Goal: Information Seeking & Learning: Learn about a topic

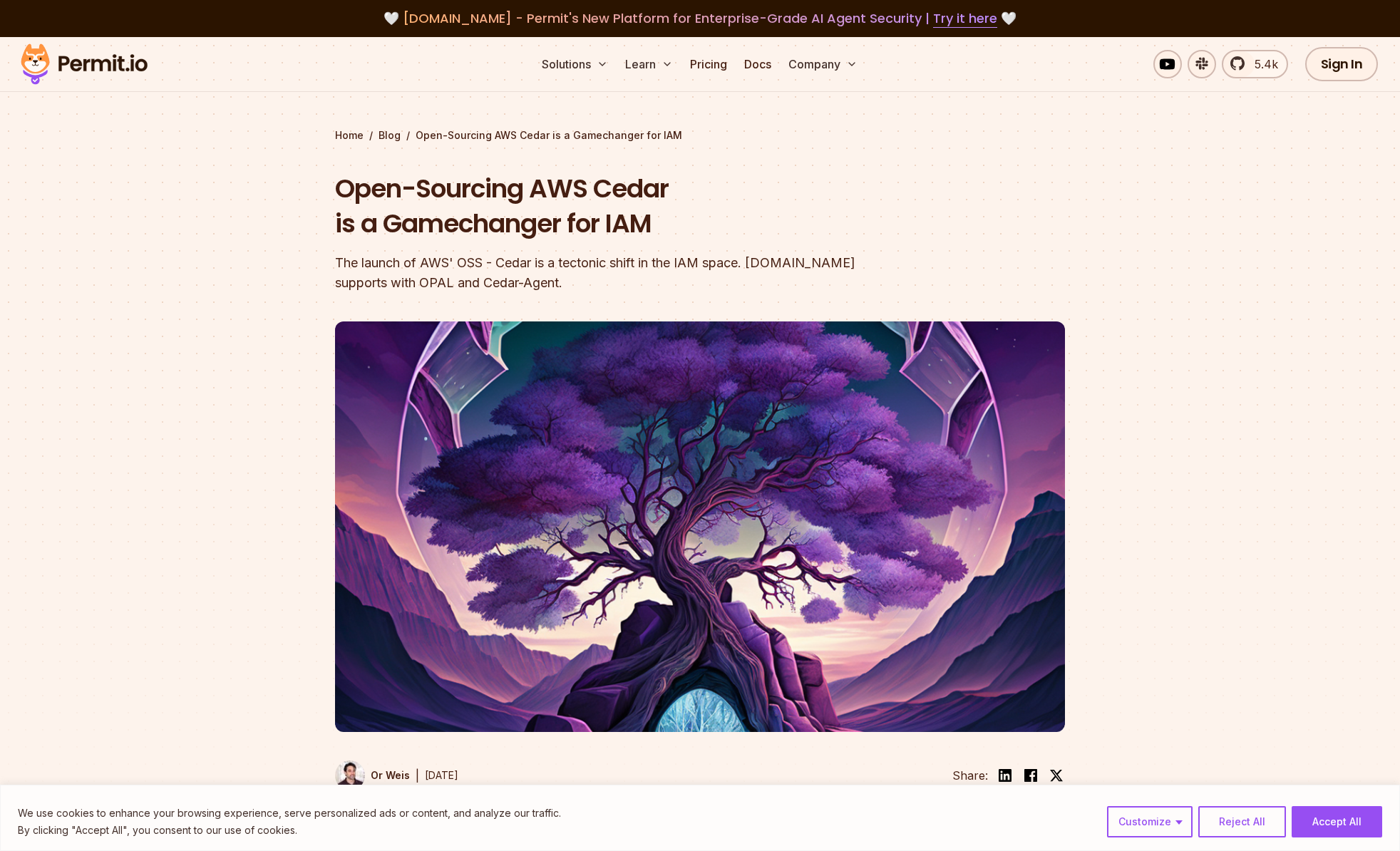
click at [134, 69] on img at bounding box center [84, 64] width 140 height 48
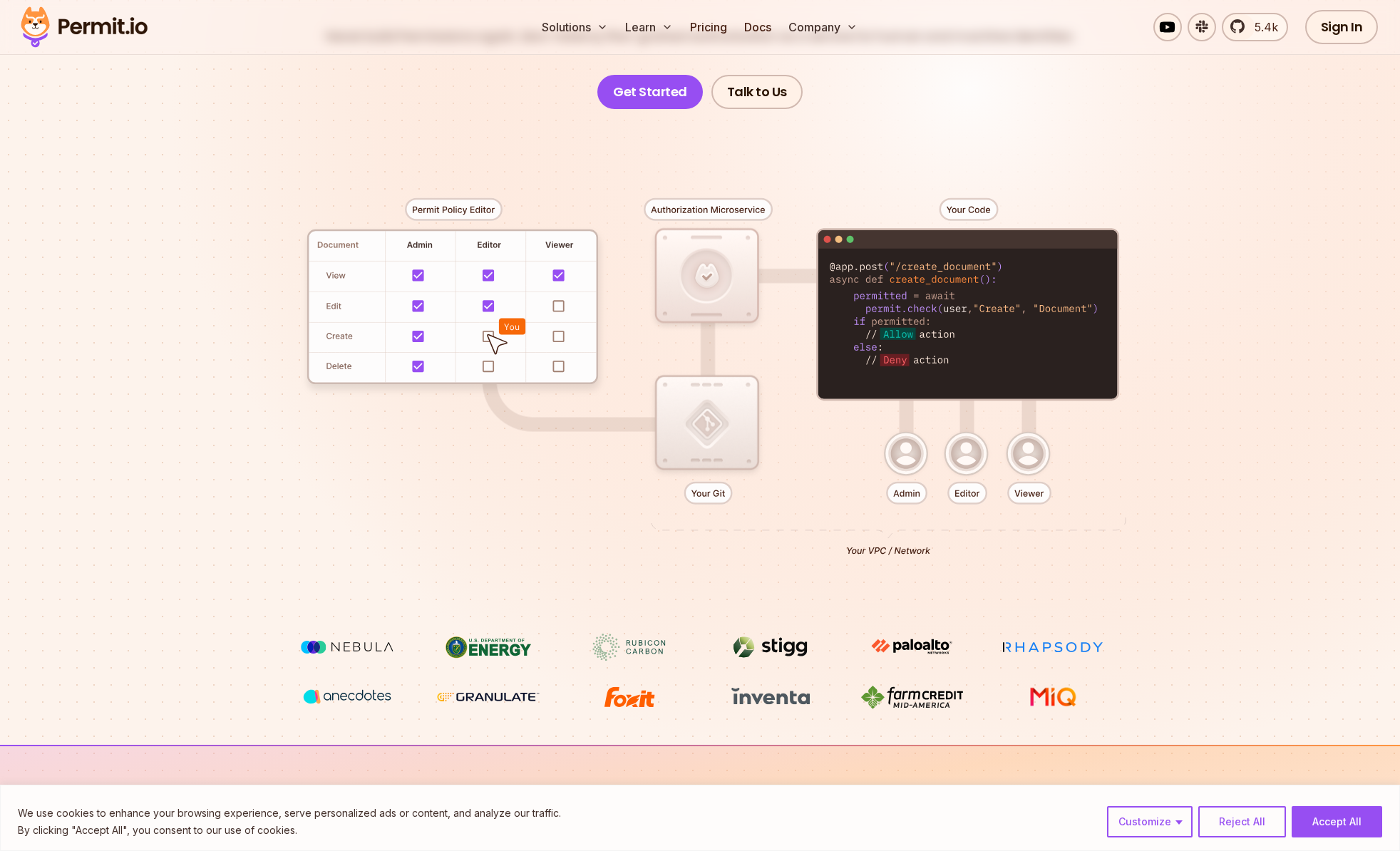
scroll to position [292, 0]
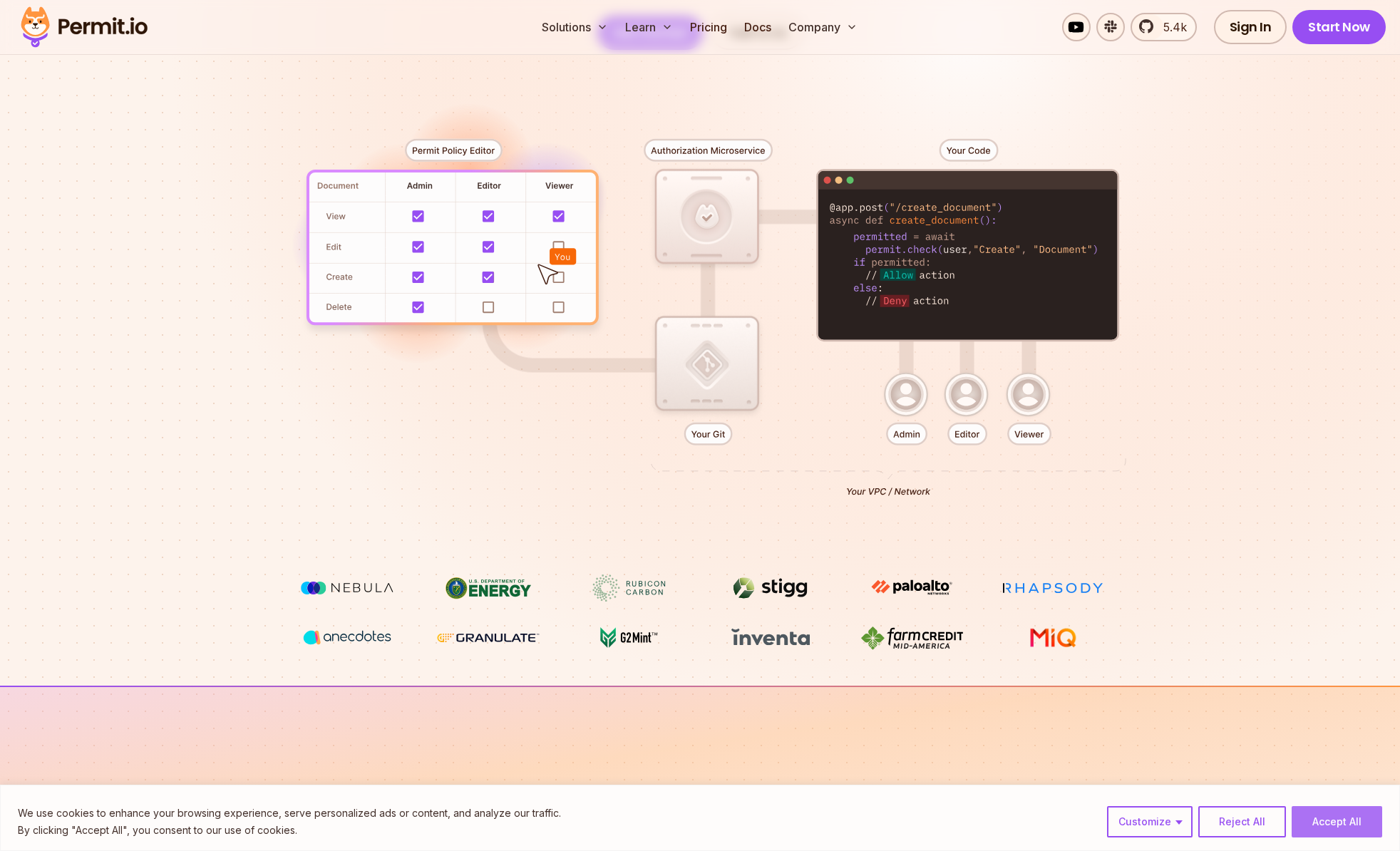
click at [1322, 822] on button "Accept All" at bounding box center [1336, 822] width 90 height 31
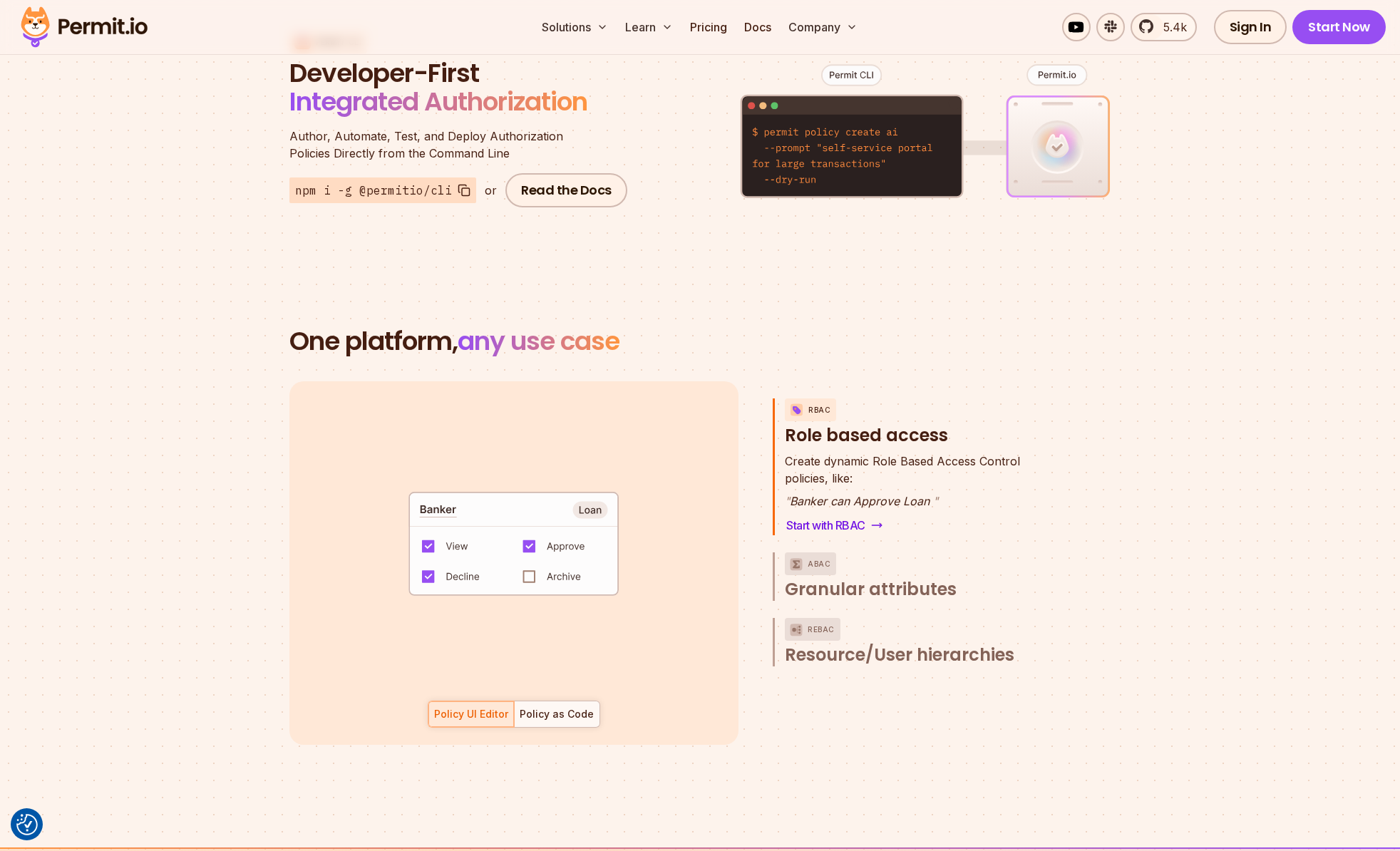
scroll to position [1802, 0]
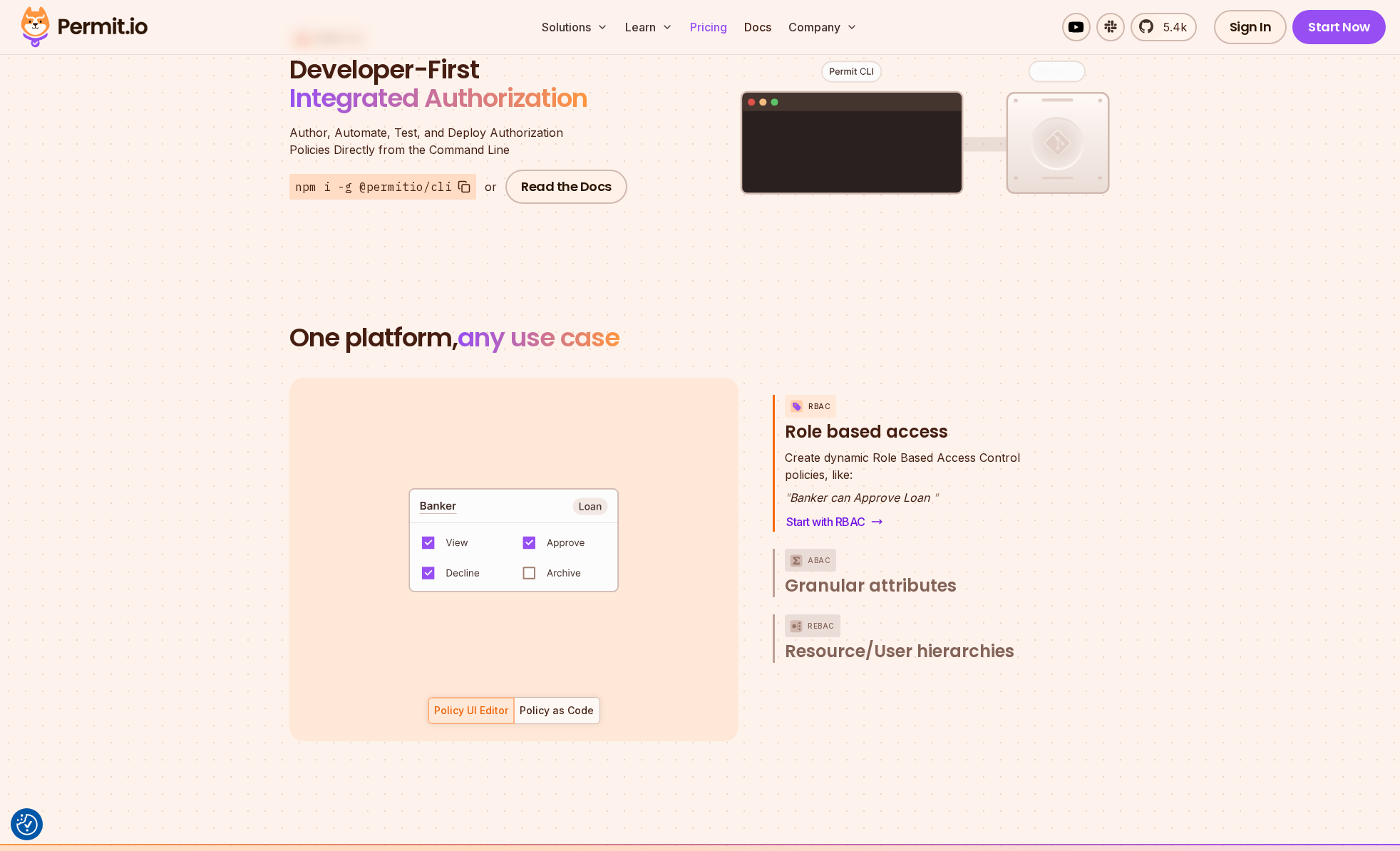
click at [685, 35] on link "Pricing" at bounding box center [708, 26] width 48 height 28
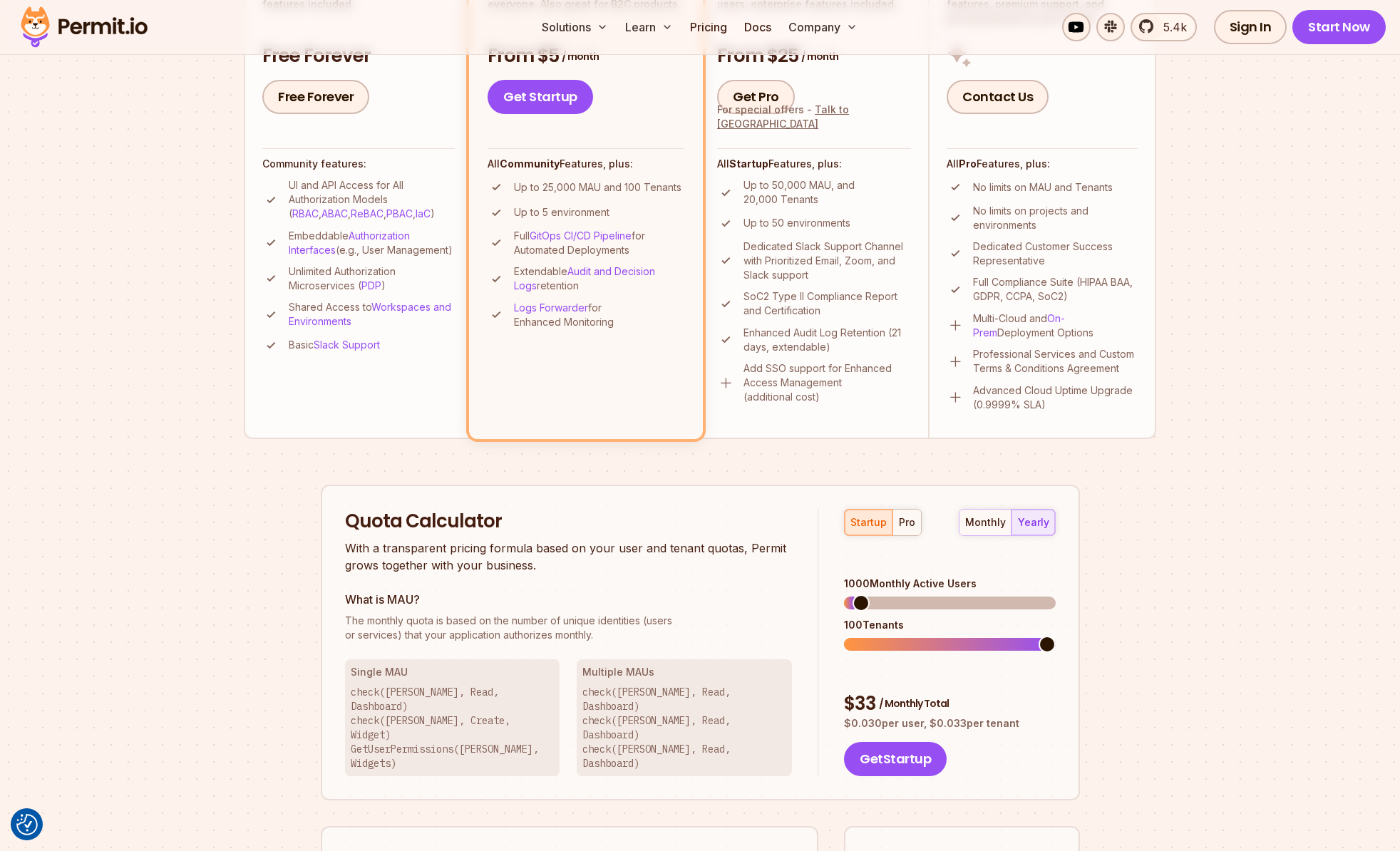
scroll to position [368, 0]
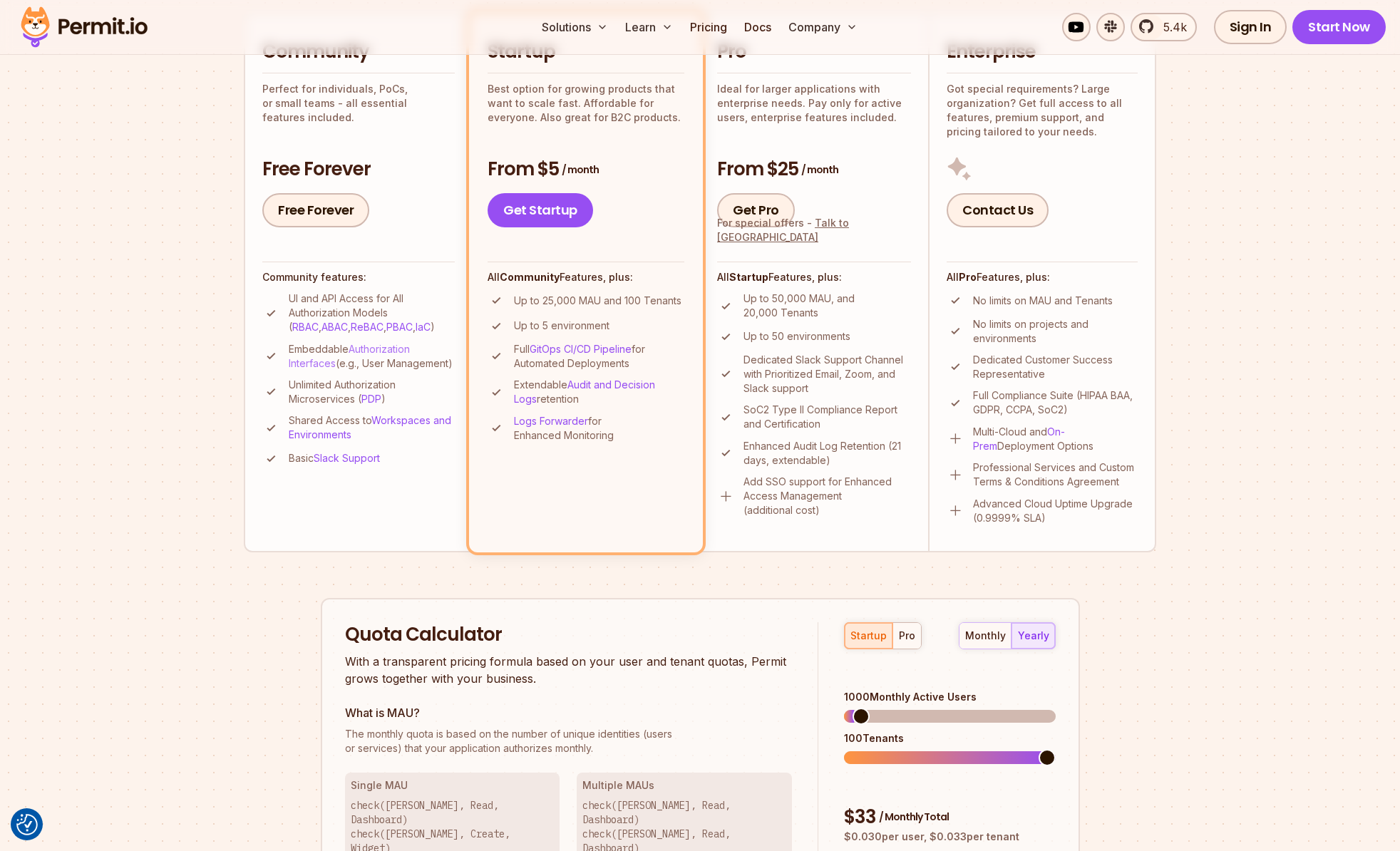
click at [367, 353] on link "Authorization Interfaces" at bounding box center [349, 356] width 121 height 26
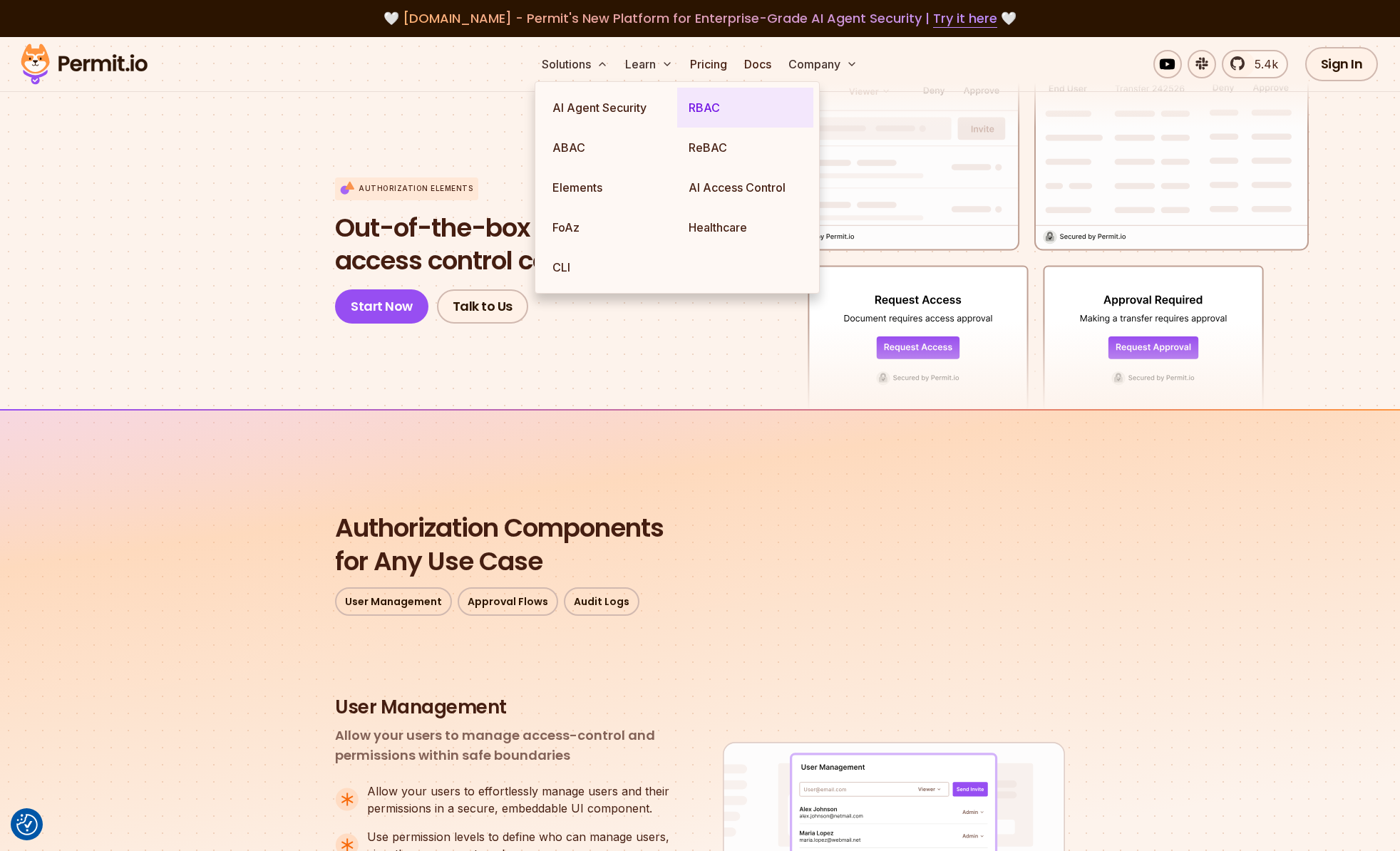
click at [701, 112] on link "RBAC" at bounding box center [745, 108] width 136 height 40
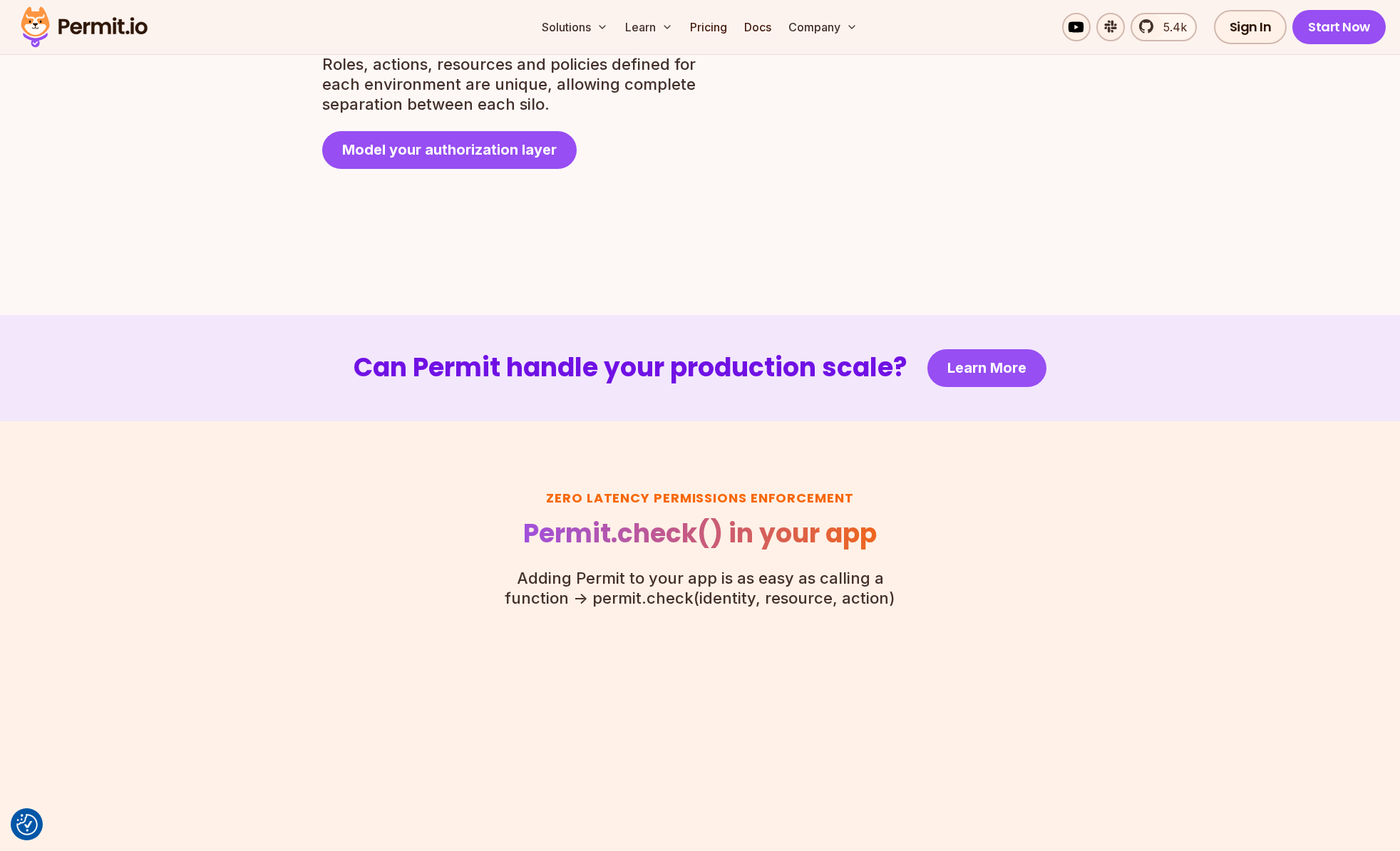
scroll to position [2859, 0]
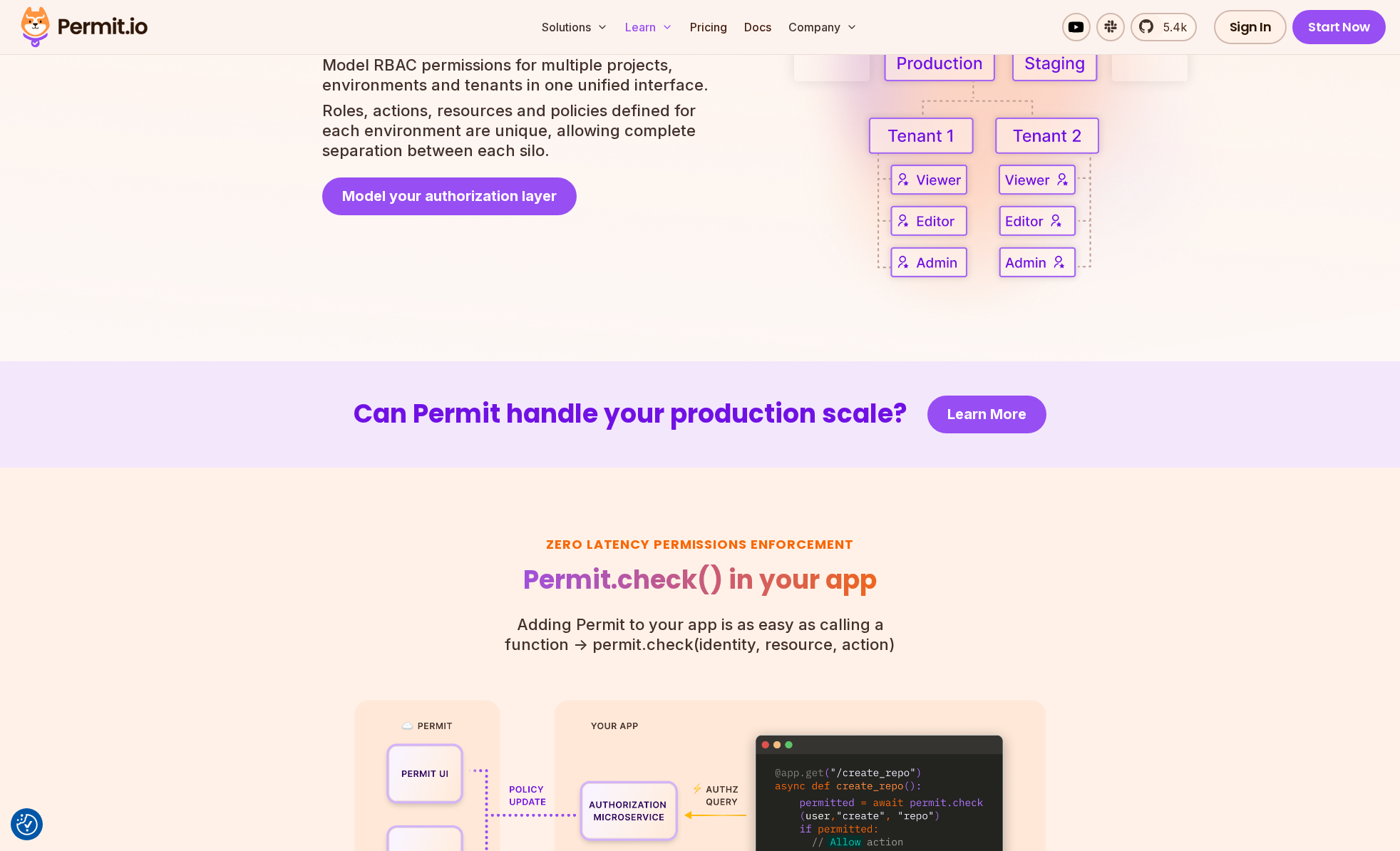
click at [649, 27] on button "Learn" at bounding box center [649, 26] width 59 height 28
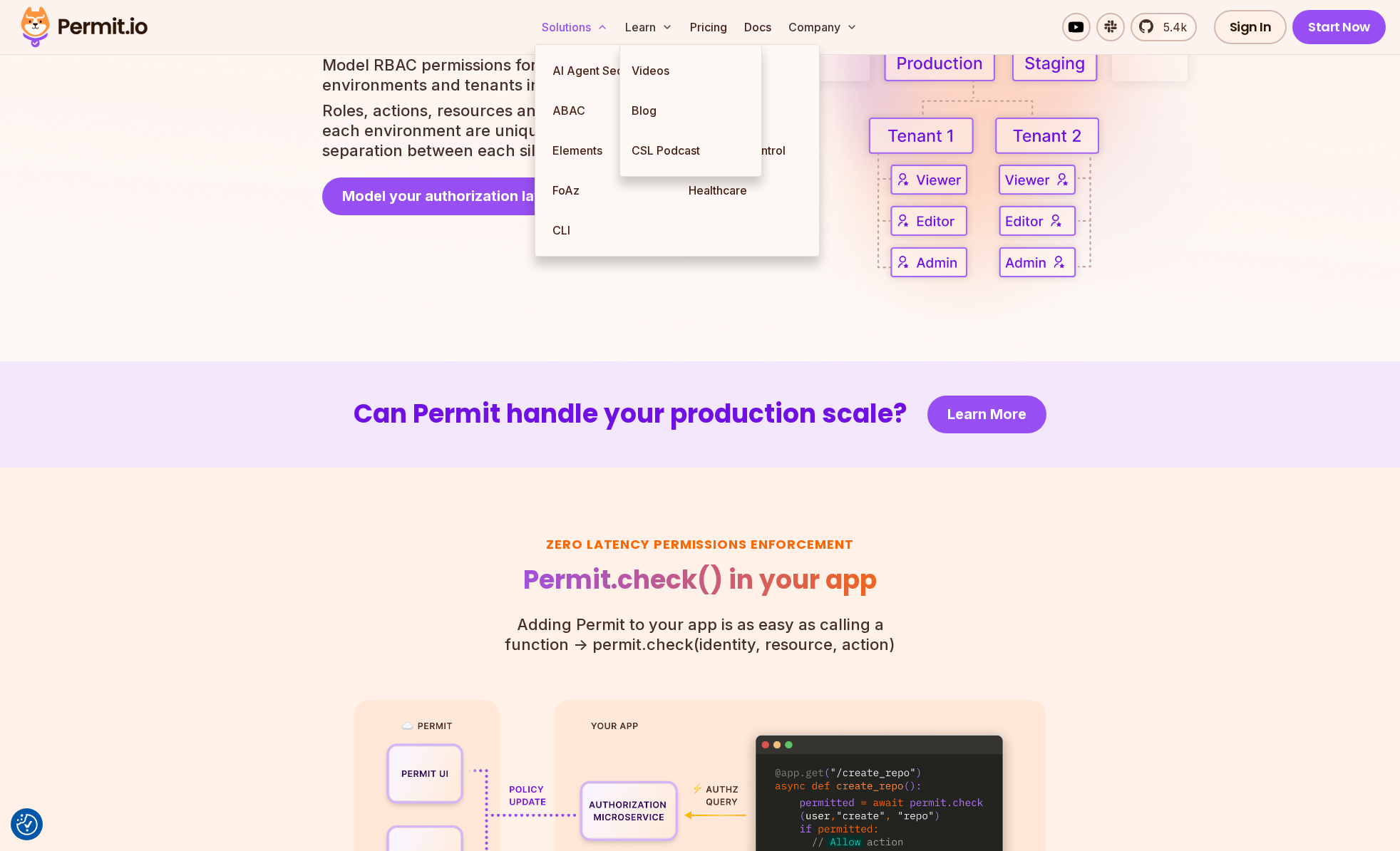
click at [605, 24] on icon at bounding box center [602, 26] width 11 height 11
click at [610, 25] on button "Solutions" at bounding box center [574, 26] width 78 height 28
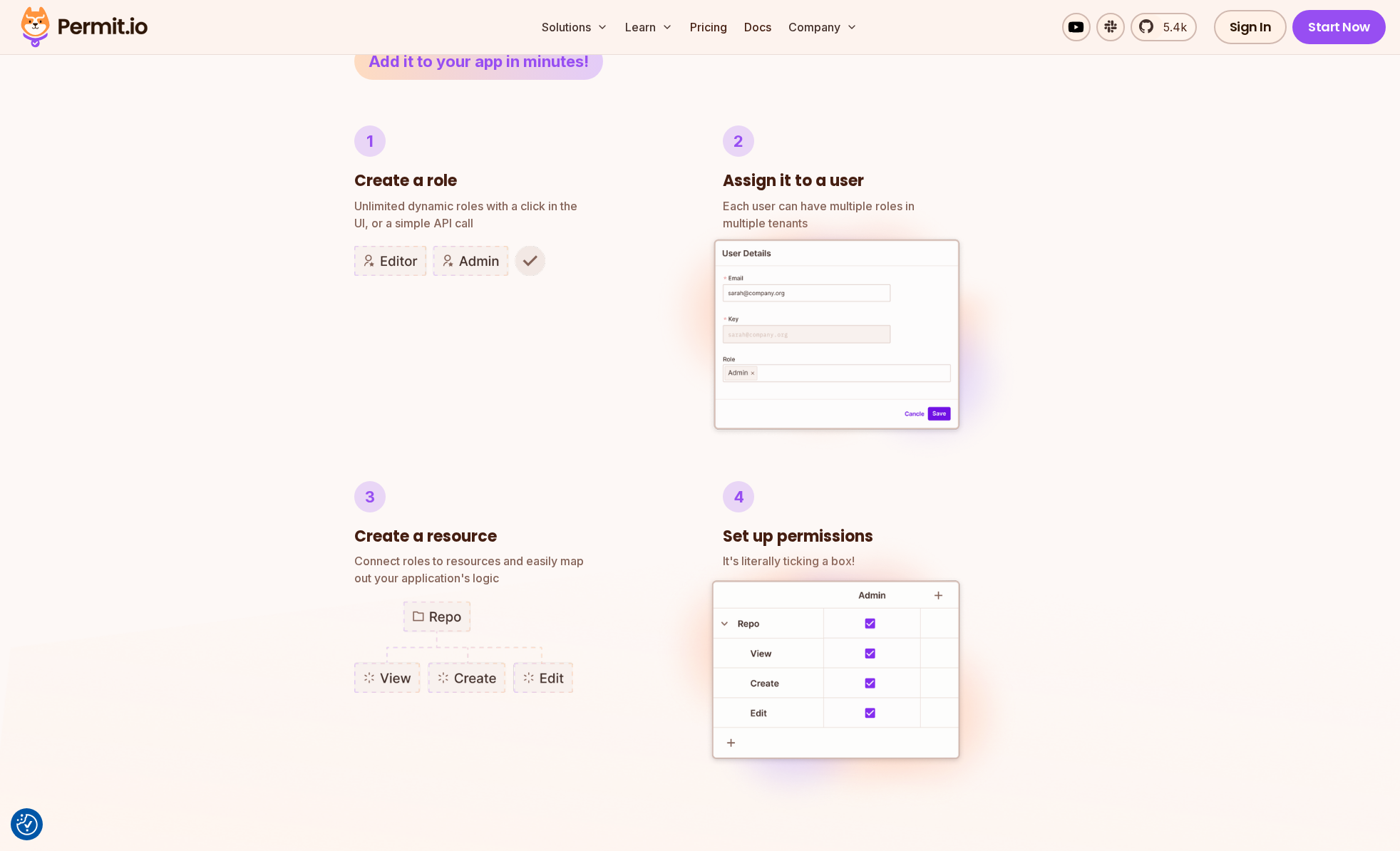
scroll to position [0, 0]
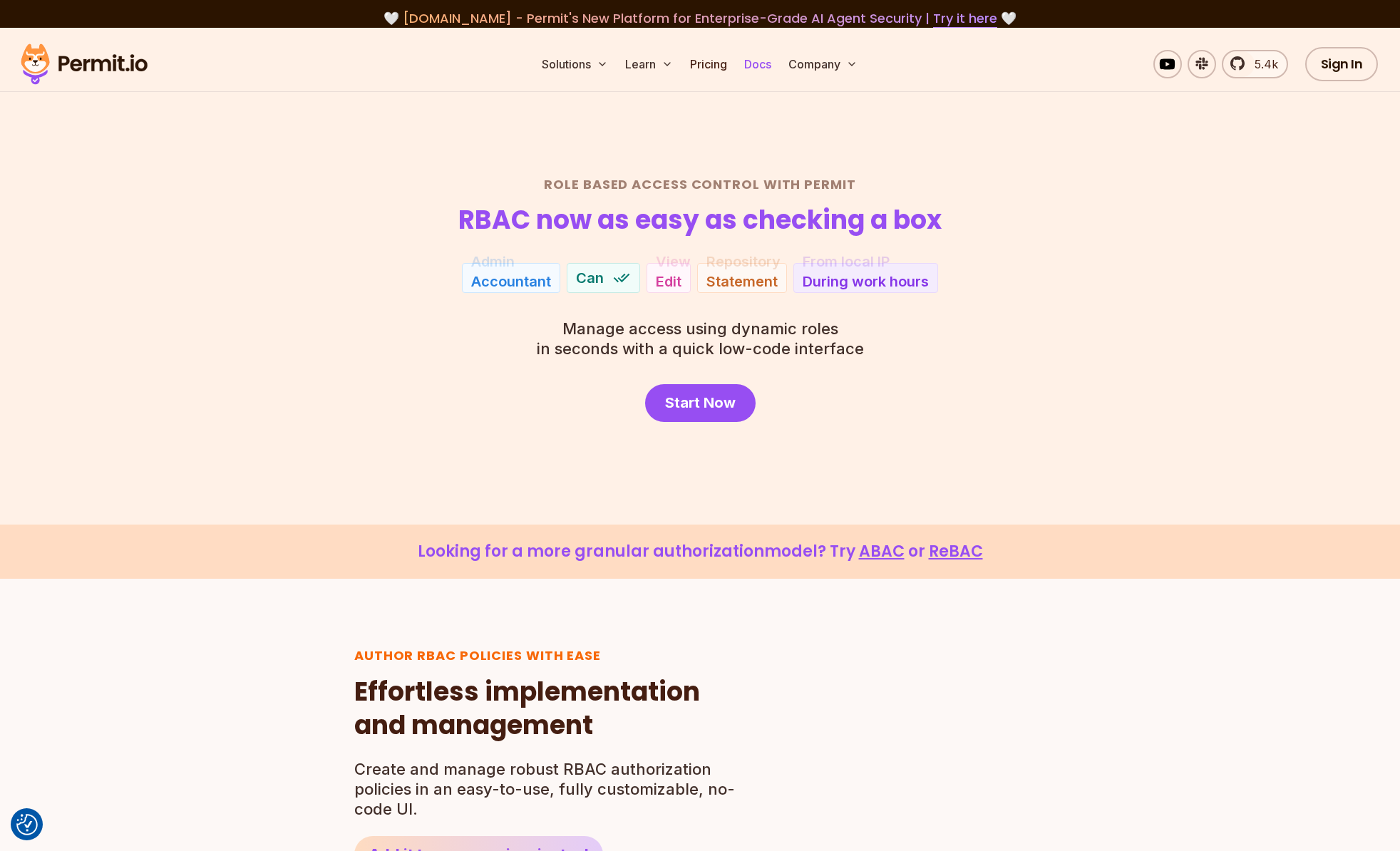
click at [757, 60] on link "Docs" at bounding box center [757, 64] width 38 height 28
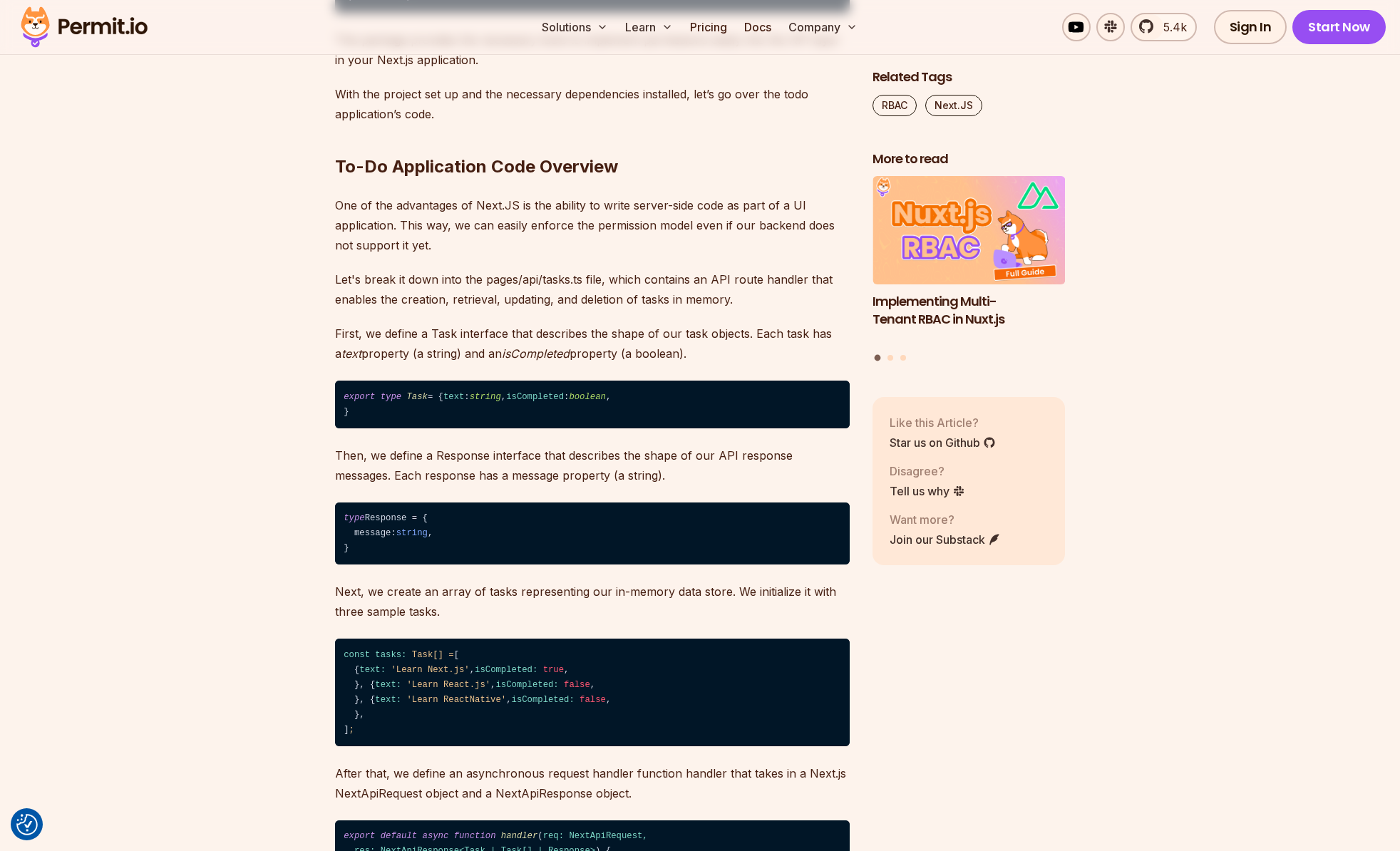
scroll to position [1910, 0]
